Goal: Task Accomplishment & Management: Manage account settings

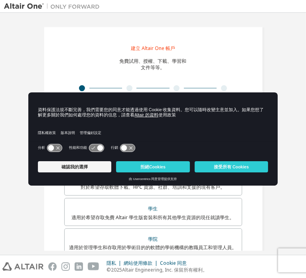
drag, startPoint x: 224, startPoint y: 163, endPoint x: 225, endPoint y: 154, distance: 9.3
click at [224, 163] on button "接受所有 Cookies" at bounding box center [231, 166] width 73 height 11
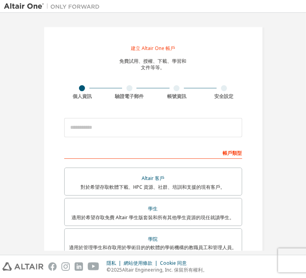
scroll to position [53, 0]
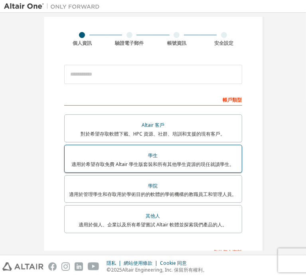
click at [161, 159] on div "學生" at bounding box center [153, 155] width 168 height 11
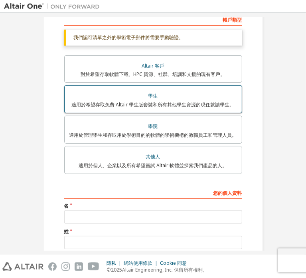
scroll to position [187, 0]
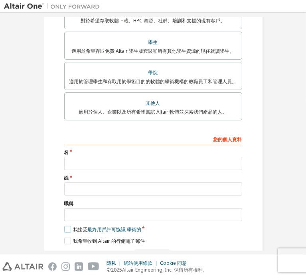
click at [67, 226] on label "我接受 最終用戶許可協議 學術的" at bounding box center [102, 229] width 77 height 7
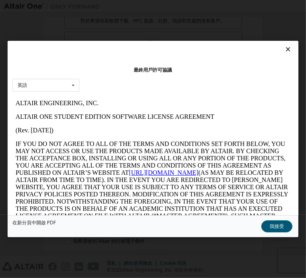
scroll to position [0, 0]
click at [78, 82] on icon at bounding box center [73, 85] width 10 height 12
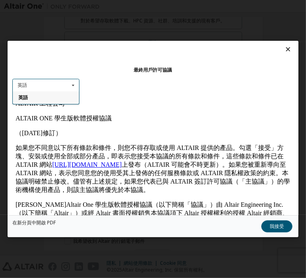
click at [78, 82] on icon at bounding box center [73, 85] width 10 height 12
click at [270, 224] on font "我接受" at bounding box center [277, 225] width 14 height 7
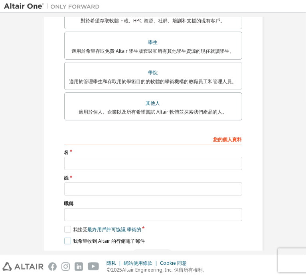
click at [69, 237] on label "我希望收到 Altair 的行銷電子郵件" at bounding box center [104, 240] width 81 height 7
click at [62, 214] on div "建立 Altair One 帳戶 免費試用、授權、下載、學習和 文件等等。 個人資訊 驗證電子郵件 帳號資訊 安全設定 這是聯合郵箱。無需註冊新帳戶。您應該能…" at bounding box center [154, 53] width 220 height 427
click at [67, 237] on label "我希望收到 Altair 的行銷電子郵件" at bounding box center [104, 240] width 81 height 7
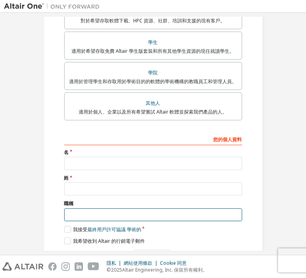
click at [105, 208] on input "text" at bounding box center [153, 214] width 178 height 13
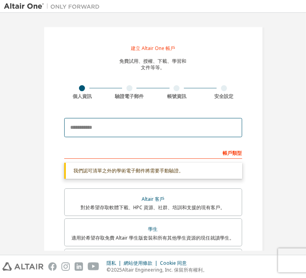
click at [102, 129] on input "email" at bounding box center [153, 127] width 178 height 19
click at [158, 127] on input "**********" at bounding box center [153, 127] width 178 height 19
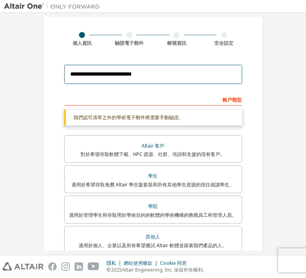
type input "**********"
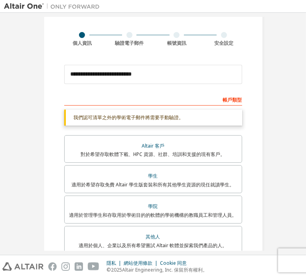
click at [201, 94] on div "帳戶類型" at bounding box center [153, 99] width 178 height 13
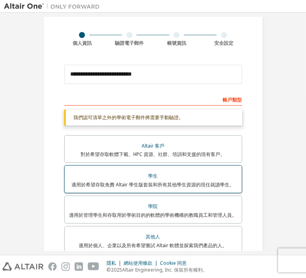
click at [160, 181] on font "適用於希望存取免費 Altair 學生版套裝和所有其他學生資源的現任就讀學生。" at bounding box center [153, 184] width 163 height 7
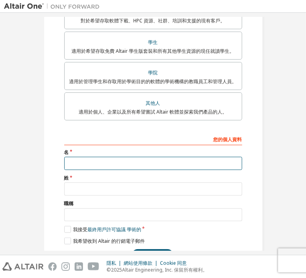
click at [131, 164] on input "text" at bounding box center [153, 163] width 178 height 13
type input "*********"
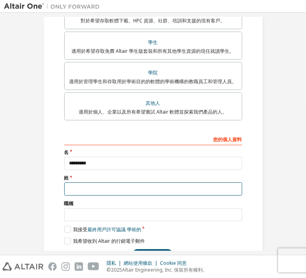
click at [169, 182] on input "text" at bounding box center [153, 188] width 178 height 13
type input "*"
type input "****"
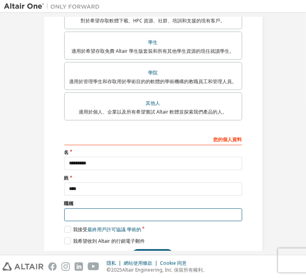
click at [145, 208] on input "text" at bounding box center [153, 214] width 178 height 13
type input "*******"
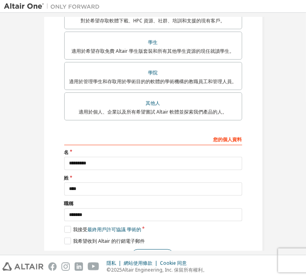
click at [154, 251] on font "下一個" at bounding box center [152, 254] width 14 height 7
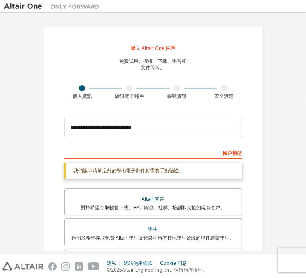
scroll to position [207, 0]
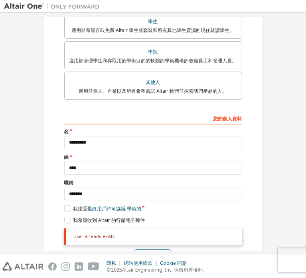
click at [153, 251] on font "下一個" at bounding box center [152, 254] width 14 height 7
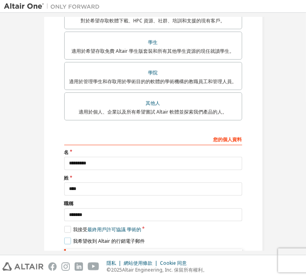
click at [64, 237] on label "我希望收到 Altair 的行銷電子郵件" at bounding box center [104, 240] width 81 height 7
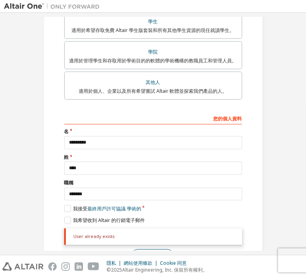
click at [149, 251] on font "下一個" at bounding box center [152, 254] width 14 height 7
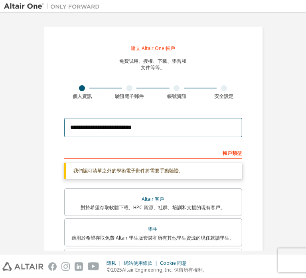
click at [113, 123] on input "**********" at bounding box center [153, 127] width 178 height 19
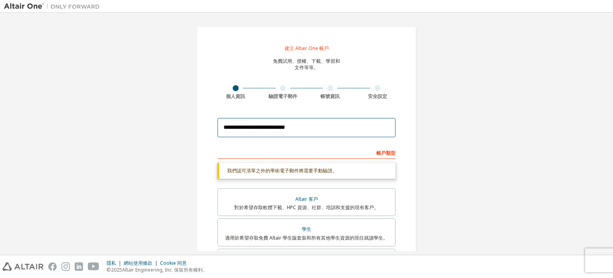
scroll to position [53, 0]
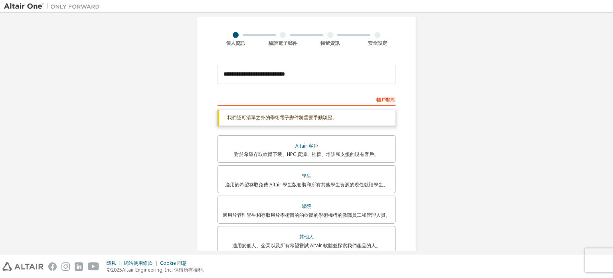
click at [306, 99] on font "帳戶類型" at bounding box center [386, 99] width 19 height 7
click at [306, 110] on div "我們認可清單之外的學術電子郵件將需要手動驗證。" at bounding box center [307, 117] width 178 height 16
click at [306, 117] on div "我們認可清單之外的學術電子郵件將需要手動驗證。" at bounding box center [307, 117] width 178 height 16
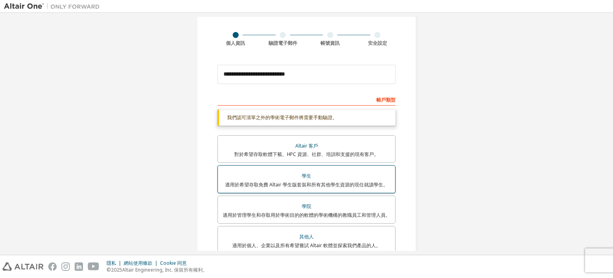
click at [306, 175] on div "學生" at bounding box center [307, 175] width 168 height 11
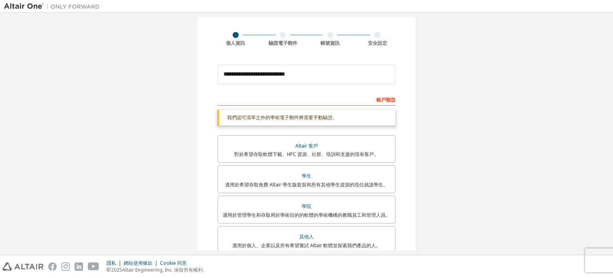
scroll to position [207, 0]
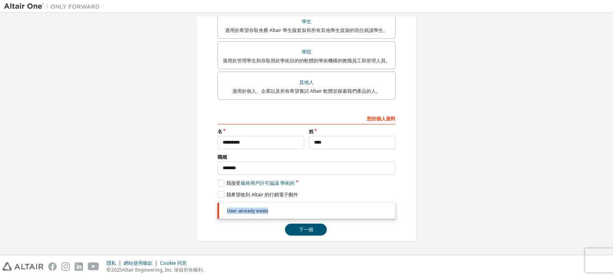
drag, startPoint x: 226, startPoint y: 213, endPoint x: 270, endPoint y: 214, distance: 44.7
click at [270, 214] on div "User already exists" at bounding box center [307, 210] width 178 height 16
copy div "User already exists"
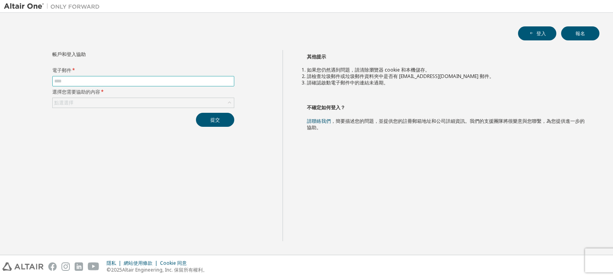
click at [118, 82] on input "text" at bounding box center [143, 81] width 178 height 6
type input "**********"
click at [85, 102] on div "點選選擇" at bounding box center [143, 103] width 181 height 10
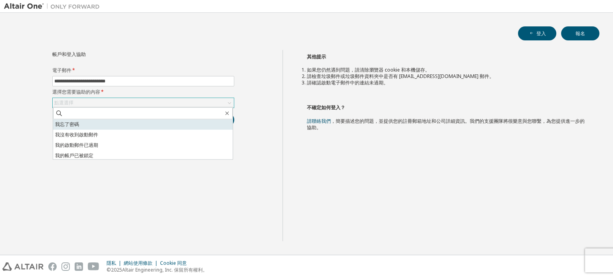
click at [95, 126] on li "我忘了密碼" at bounding box center [143, 124] width 180 height 10
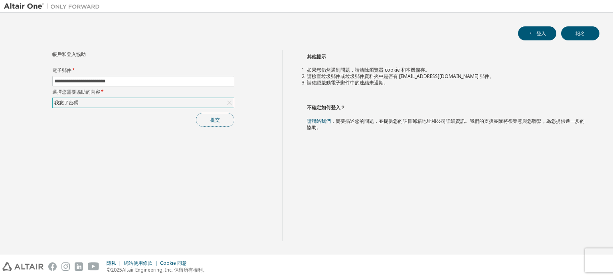
click at [203, 118] on button "提交" at bounding box center [215, 120] width 38 height 14
click at [176, 80] on input "text" at bounding box center [143, 81] width 178 height 6
type input "**********"
click at [142, 103] on div "點選選擇" at bounding box center [143, 103] width 181 height 10
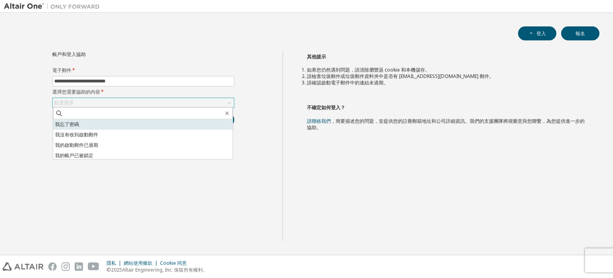
click at [96, 121] on li "我忘了密碼" at bounding box center [143, 124] width 180 height 10
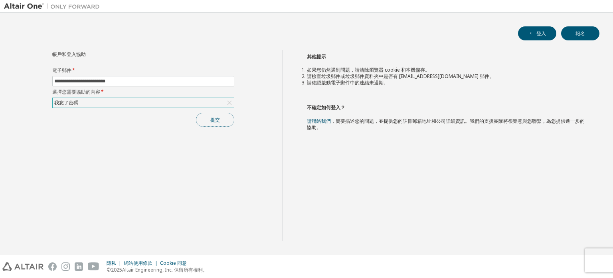
click at [211, 117] on font "提交" at bounding box center [215, 119] width 10 height 7
click at [88, 83] on input "text" at bounding box center [143, 81] width 178 height 6
type input "**********"
click at [143, 103] on div "點選選擇" at bounding box center [143, 103] width 181 height 10
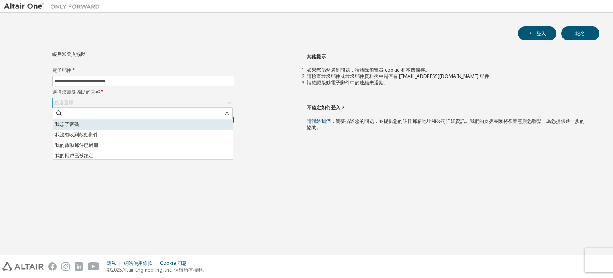
click at [70, 124] on font "我忘了密碼" at bounding box center [67, 124] width 24 height 7
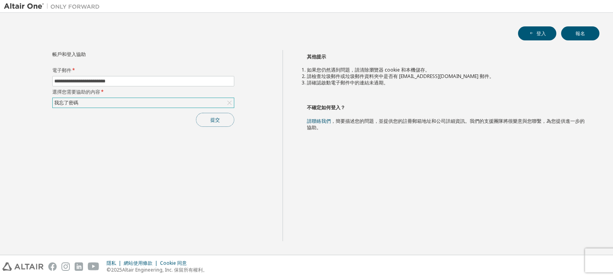
click at [213, 116] on font "提交" at bounding box center [215, 119] width 10 height 7
click at [109, 76] on span at bounding box center [143, 81] width 182 height 10
click at [109, 82] on input "text" at bounding box center [143, 81] width 178 height 6
type input "**********"
click at [119, 100] on div "點選選擇" at bounding box center [143, 103] width 181 height 10
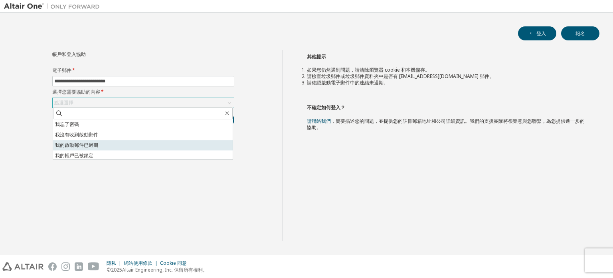
scroll to position [22, 0]
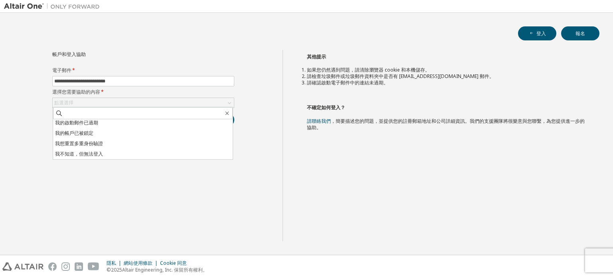
click at [104, 151] on li "我不知道，但無法登入" at bounding box center [143, 154] width 180 height 10
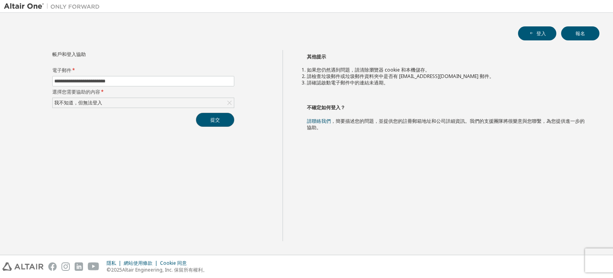
click at [212, 117] on font "提交" at bounding box center [215, 119] width 10 height 7
